Goal: Task Accomplishment & Management: Complete application form

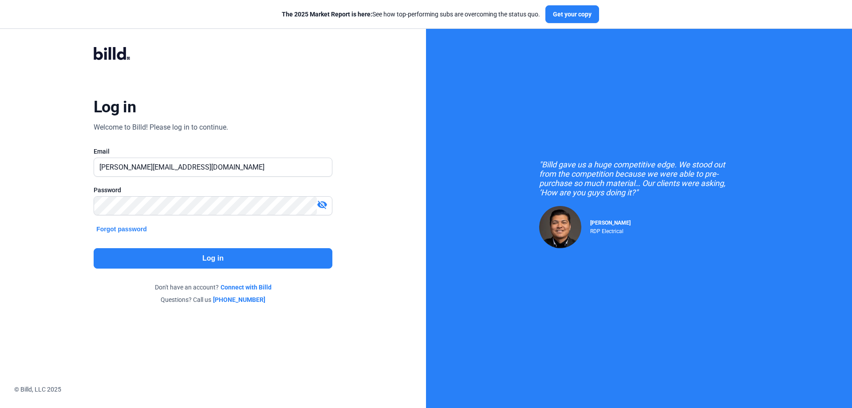
click at [248, 263] on button "Log in" at bounding box center [213, 258] width 239 height 20
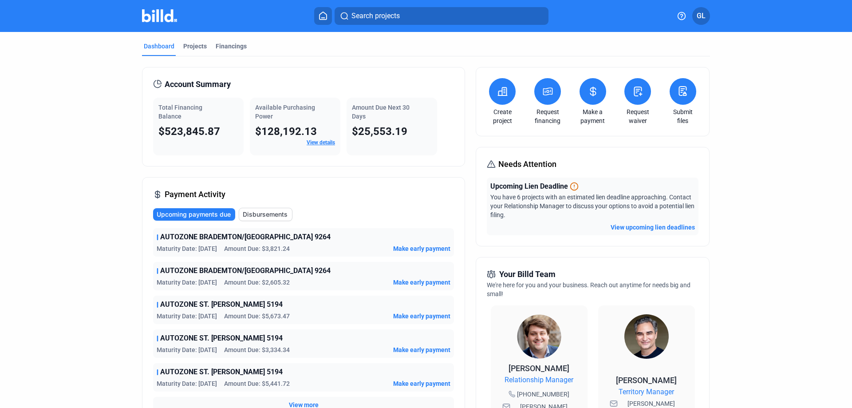
click at [633, 96] on icon at bounding box center [638, 91] width 11 height 11
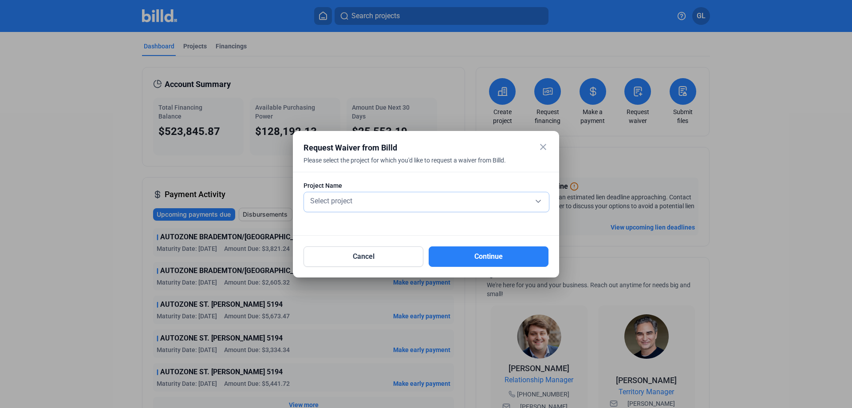
click at [378, 198] on div "Select project" at bounding box center [427, 200] width 236 height 12
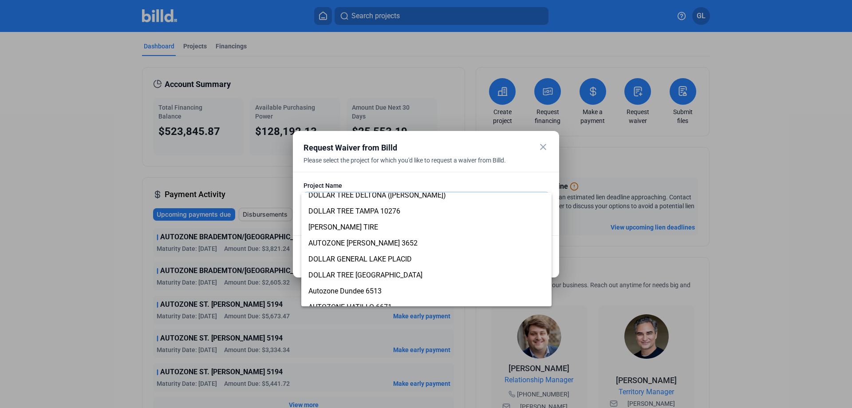
scroll to position [710, 0]
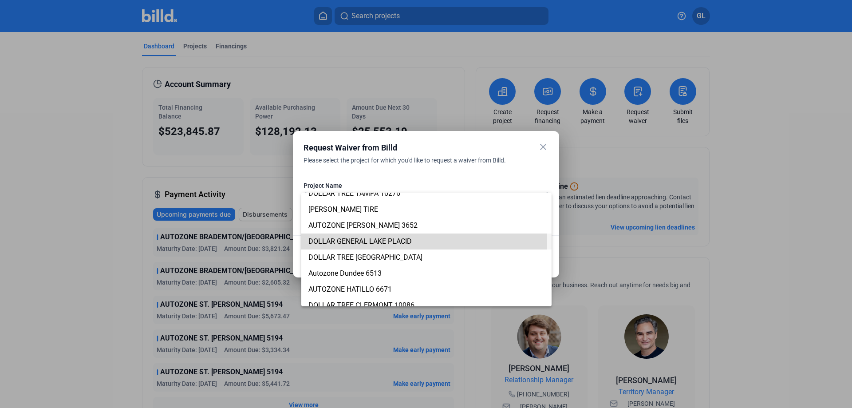
click at [390, 242] on span "DOLLAR GENERAL LAKE PLACID" at bounding box center [360, 241] width 103 height 8
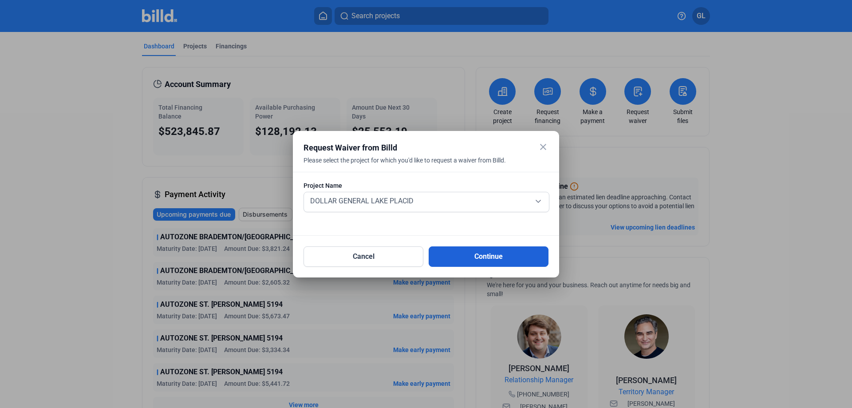
click at [469, 254] on button "Continue" at bounding box center [489, 256] width 120 height 20
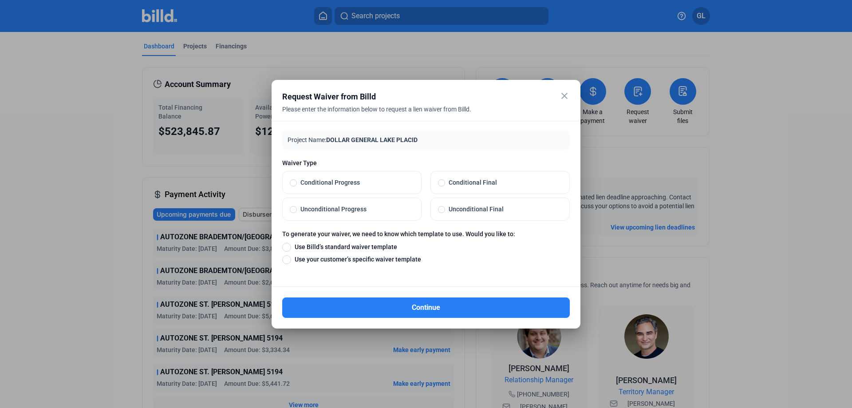
click at [440, 210] on span at bounding box center [441, 209] width 7 height 7
click at [440, 210] on input "Unconditional Final" at bounding box center [441, 209] width 7 height 8
radio input "true"
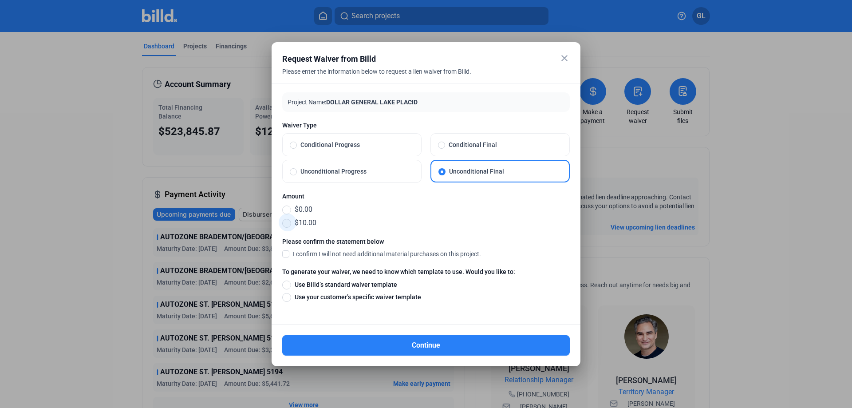
click at [287, 222] on span at bounding box center [286, 223] width 9 height 9
click at [287, 222] on input "$10.00" at bounding box center [286, 223] width 9 height 10
radio input "true"
drag, startPoint x: 286, startPoint y: 254, endPoint x: 296, endPoint y: 259, distance: 10.5
click at [286, 254] on span at bounding box center [285, 254] width 7 height 8
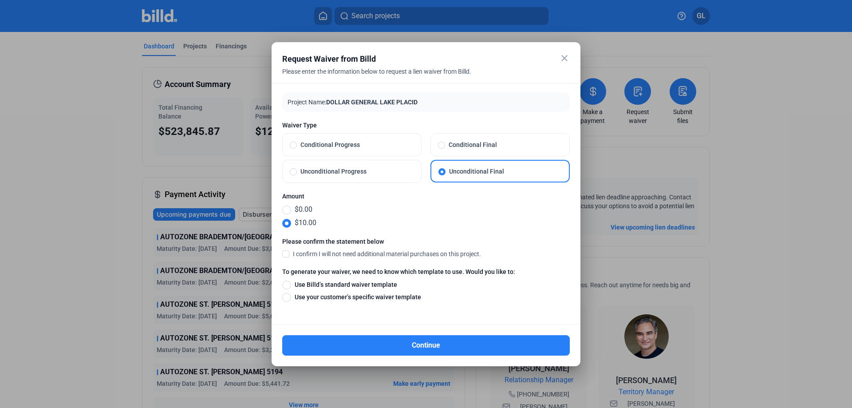
click at [0, 0] on input "I confirm I will not need additional material purchases on this project." at bounding box center [0, 0] width 0 height 0
click at [287, 286] on span at bounding box center [286, 285] width 9 height 9
click at [287, 286] on input "Use Billd’s standard waiver template" at bounding box center [286, 285] width 9 height 10
radio input "true"
click at [442, 345] on button "Continue" at bounding box center [426, 345] width 288 height 20
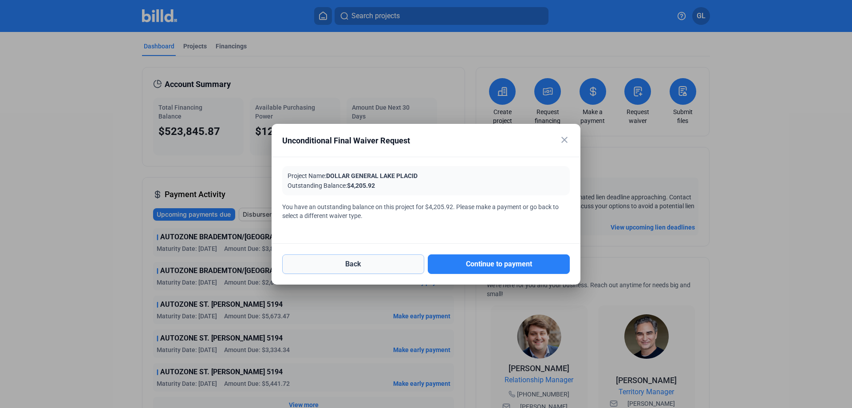
click at [368, 260] on button "Back" at bounding box center [353, 264] width 142 height 20
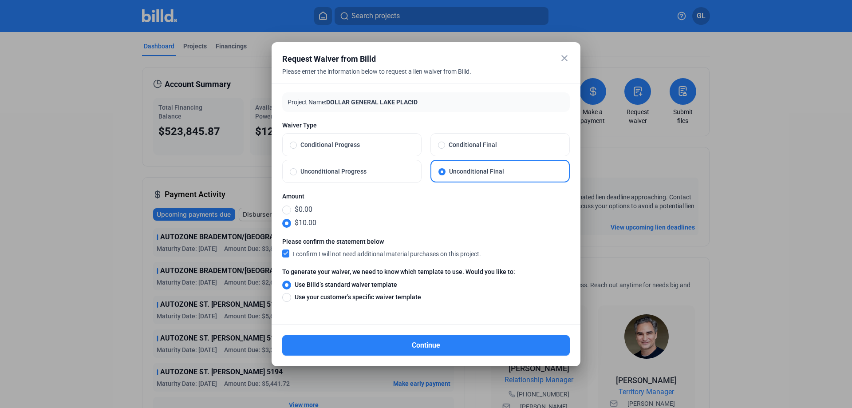
click at [564, 55] on mat-icon "close" at bounding box center [564, 58] width 11 height 11
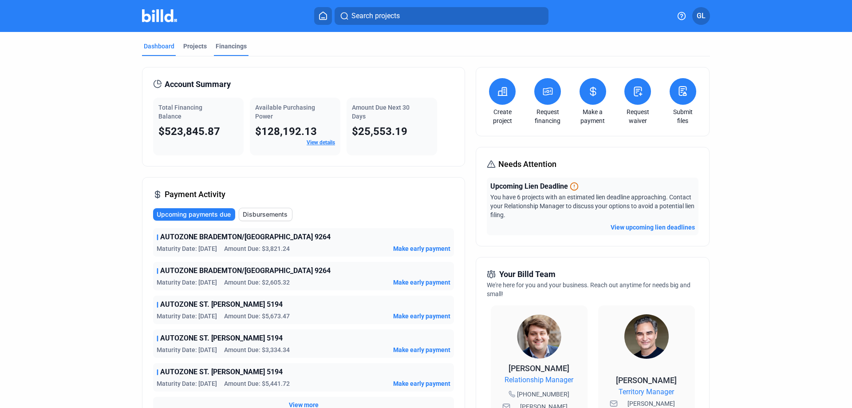
drag, startPoint x: 191, startPoint y: 46, endPoint x: 211, endPoint y: 55, distance: 22.2
click at [191, 46] on div "Projects" at bounding box center [195, 46] width 24 height 9
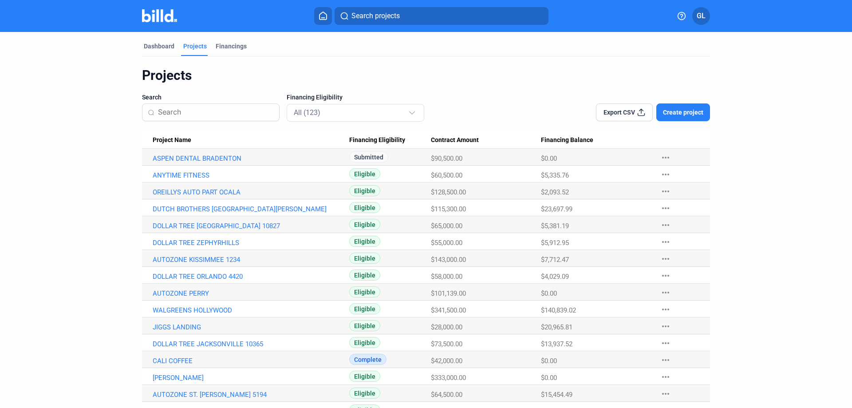
click at [202, 111] on input at bounding box center [216, 112] width 116 height 19
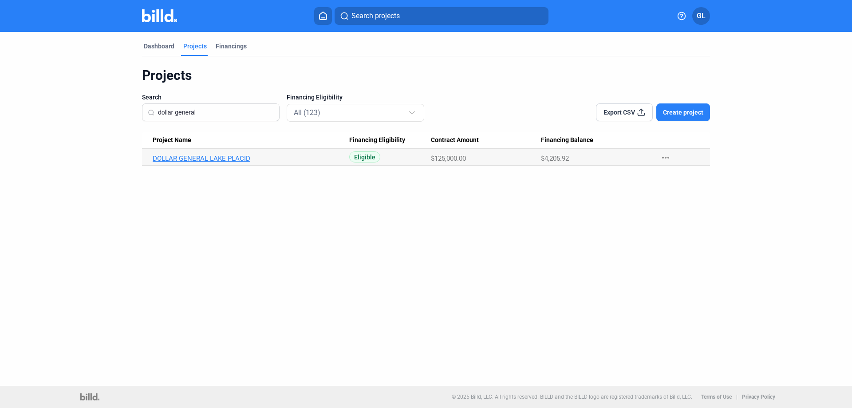
type input "dollar general"
click at [222, 160] on link "DOLLAR GENERAL LAKE PLACID" at bounding box center [251, 158] width 197 height 8
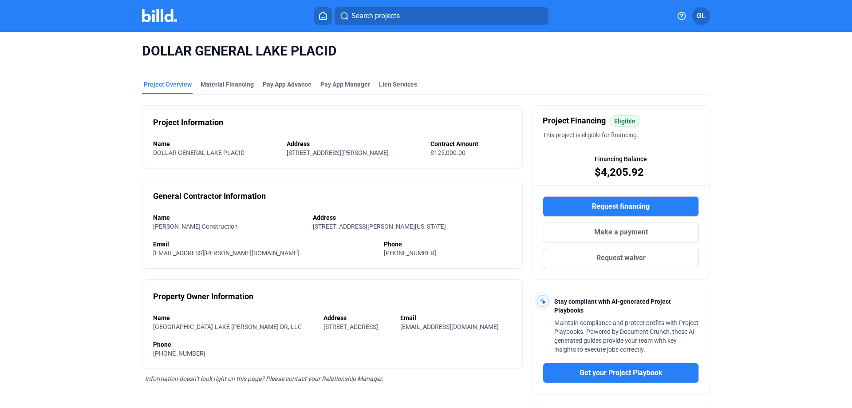
drag, startPoint x: 143, startPoint y: 53, endPoint x: 334, endPoint y: 57, distance: 190.9
click at [334, 57] on span "DOLLAR GENERAL LAKE PLACID" at bounding box center [426, 51] width 568 height 17
copy span "DOLLAR GENERAL LAKE PLACID"
drag, startPoint x: 215, startPoint y: 84, endPoint x: 230, endPoint y: 88, distance: 15.7
click at [215, 84] on div "Material Financing" at bounding box center [227, 84] width 53 height 9
